Goal: Task Accomplishment & Management: Complete application form

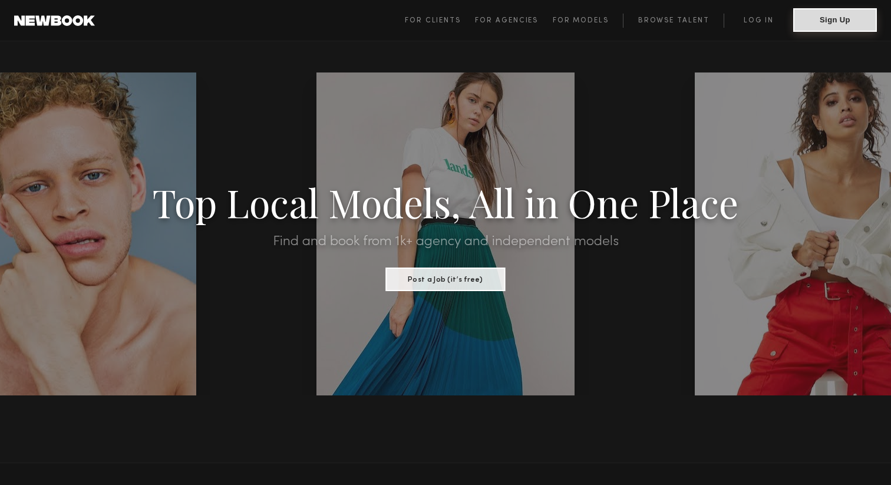
click at [804, 17] on button "Sign Up" at bounding box center [835, 20] width 84 height 24
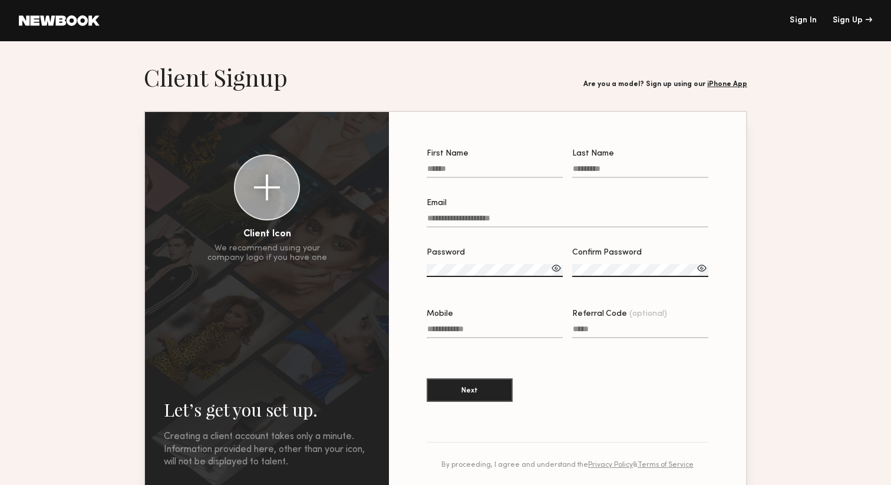
click at [477, 173] on input "First Name" at bounding box center [495, 171] width 136 height 14
